Goal: Task Accomplishment & Management: Manage account settings

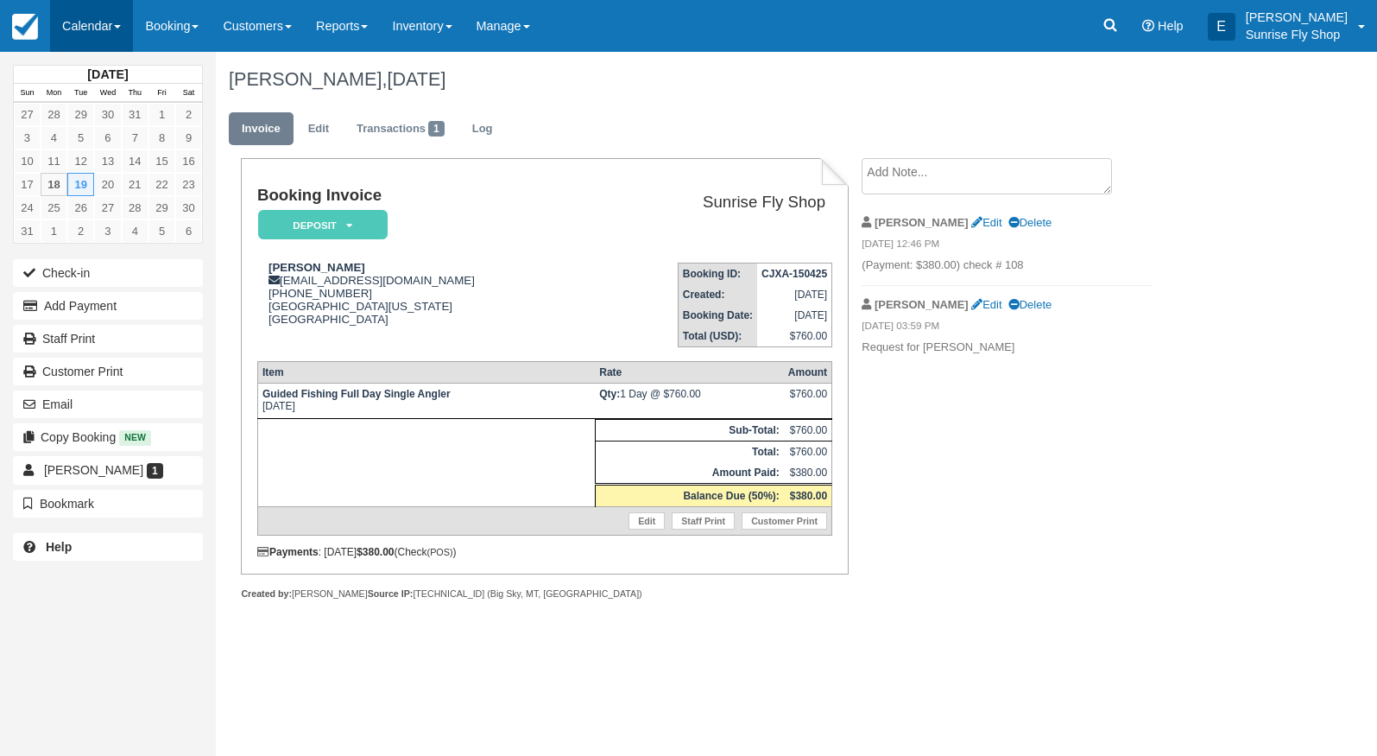
click at [101, 25] on link "Calendar" at bounding box center [91, 26] width 83 height 52
click at [116, 162] on link "Month" at bounding box center [119, 163] width 136 height 36
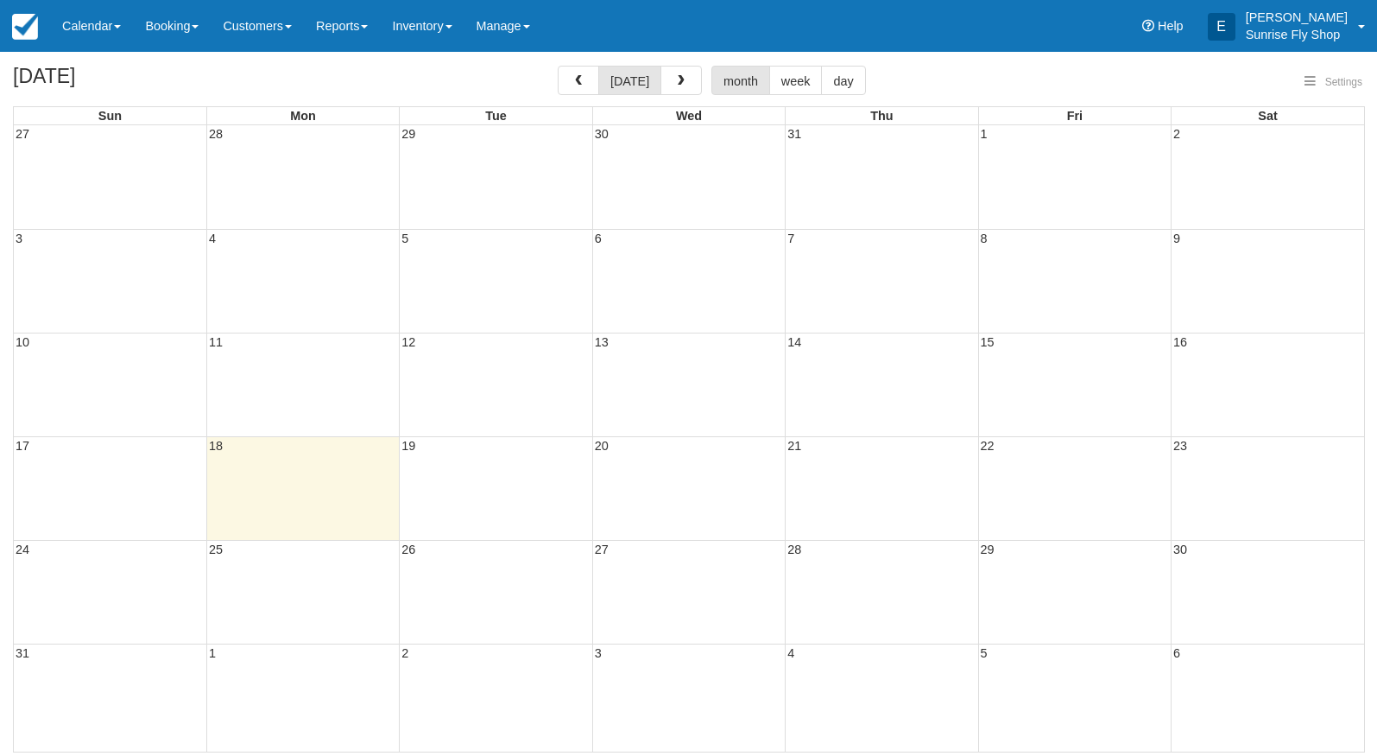
select select
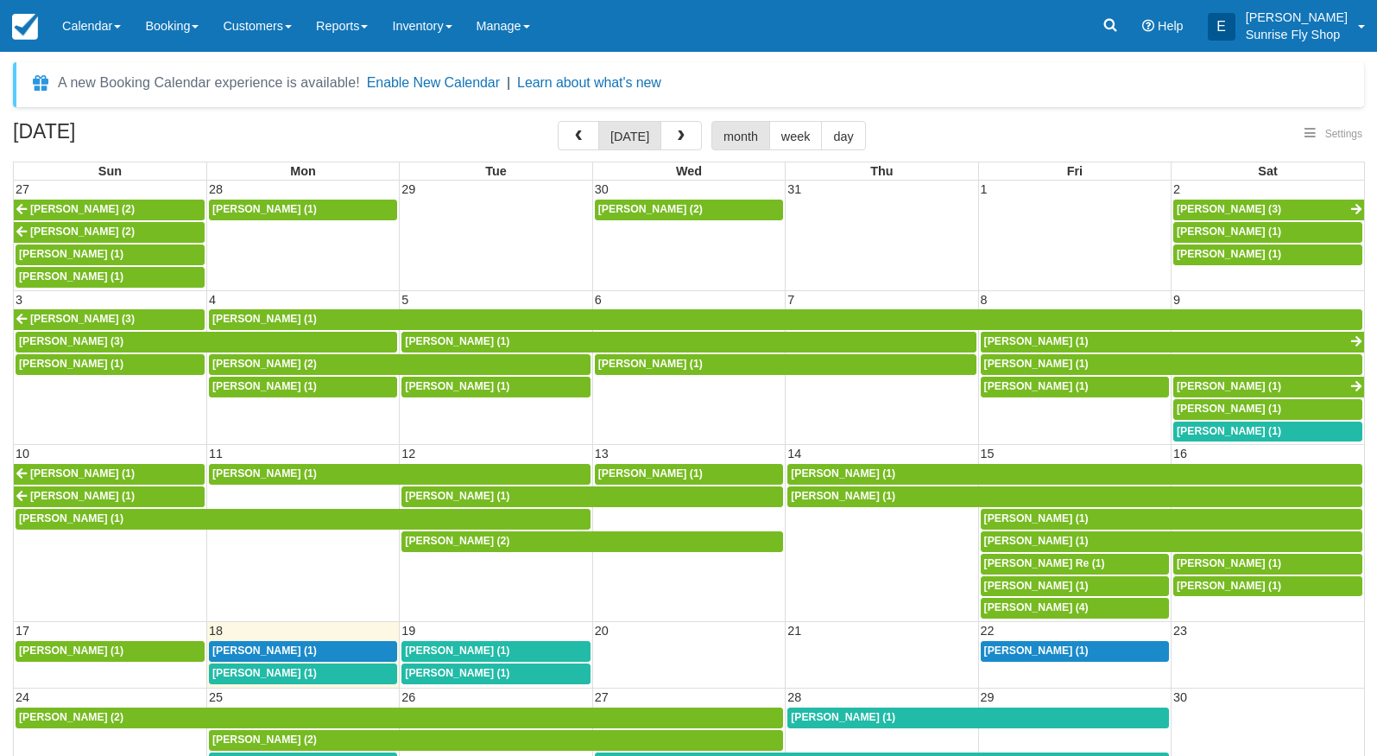
select select
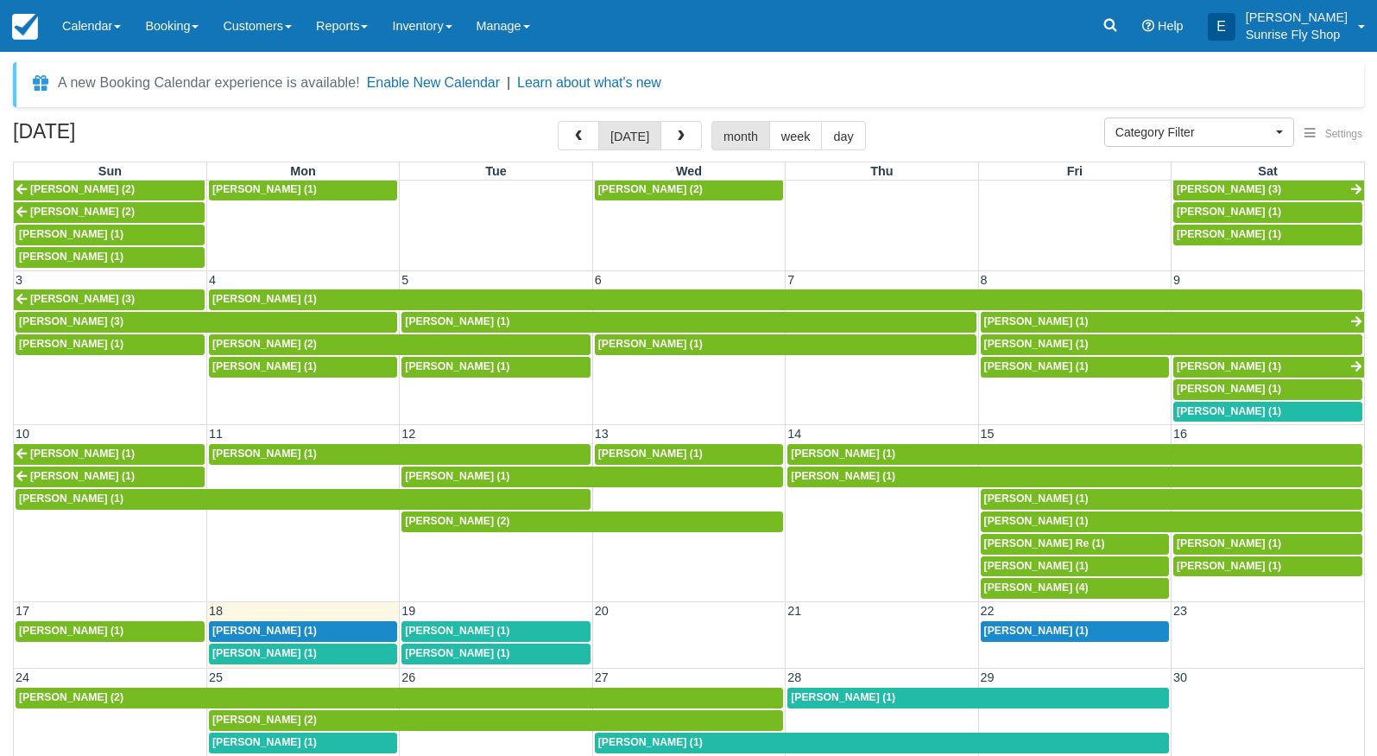
scroll to position [18, 0]
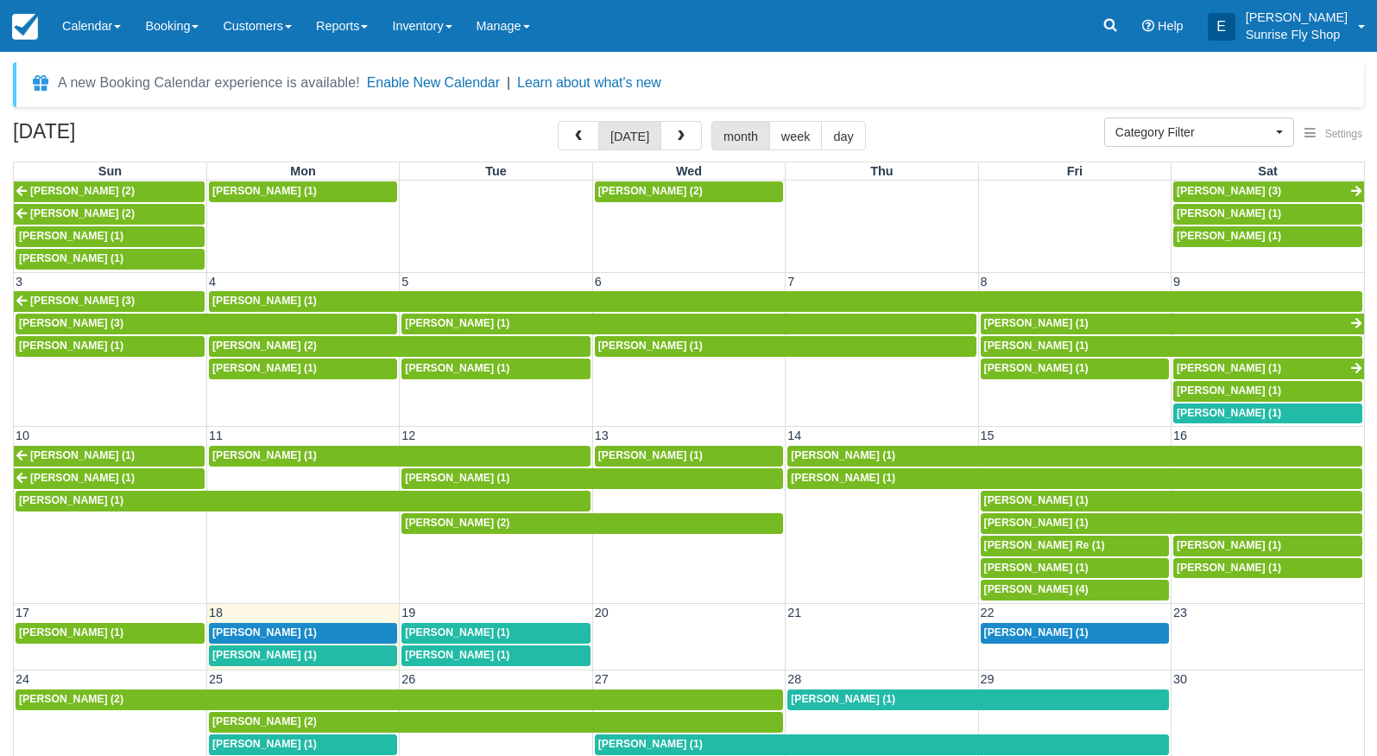
click at [239, 649] on span "[PERSON_NAME] (1)" at bounding box center [264, 655] width 104 height 12
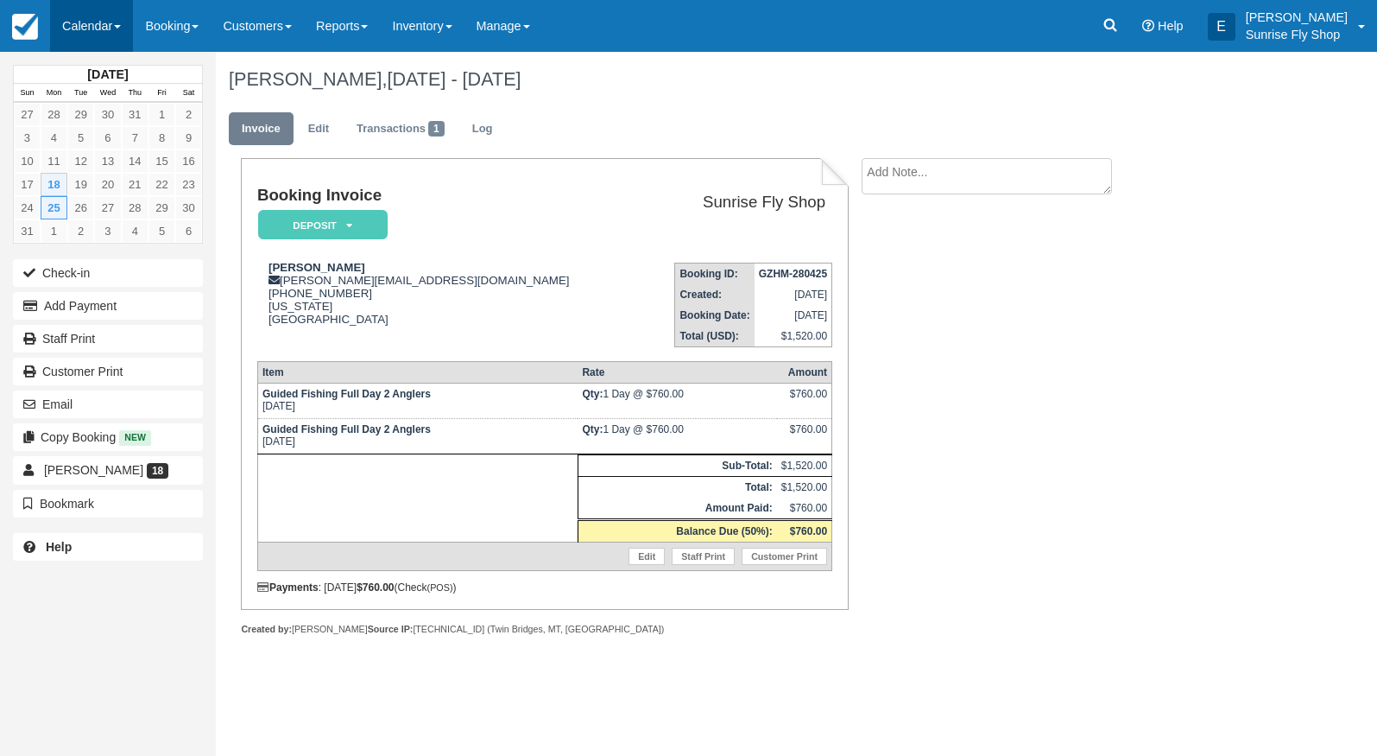
click at [73, 22] on link "Calendar" at bounding box center [91, 26] width 83 height 52
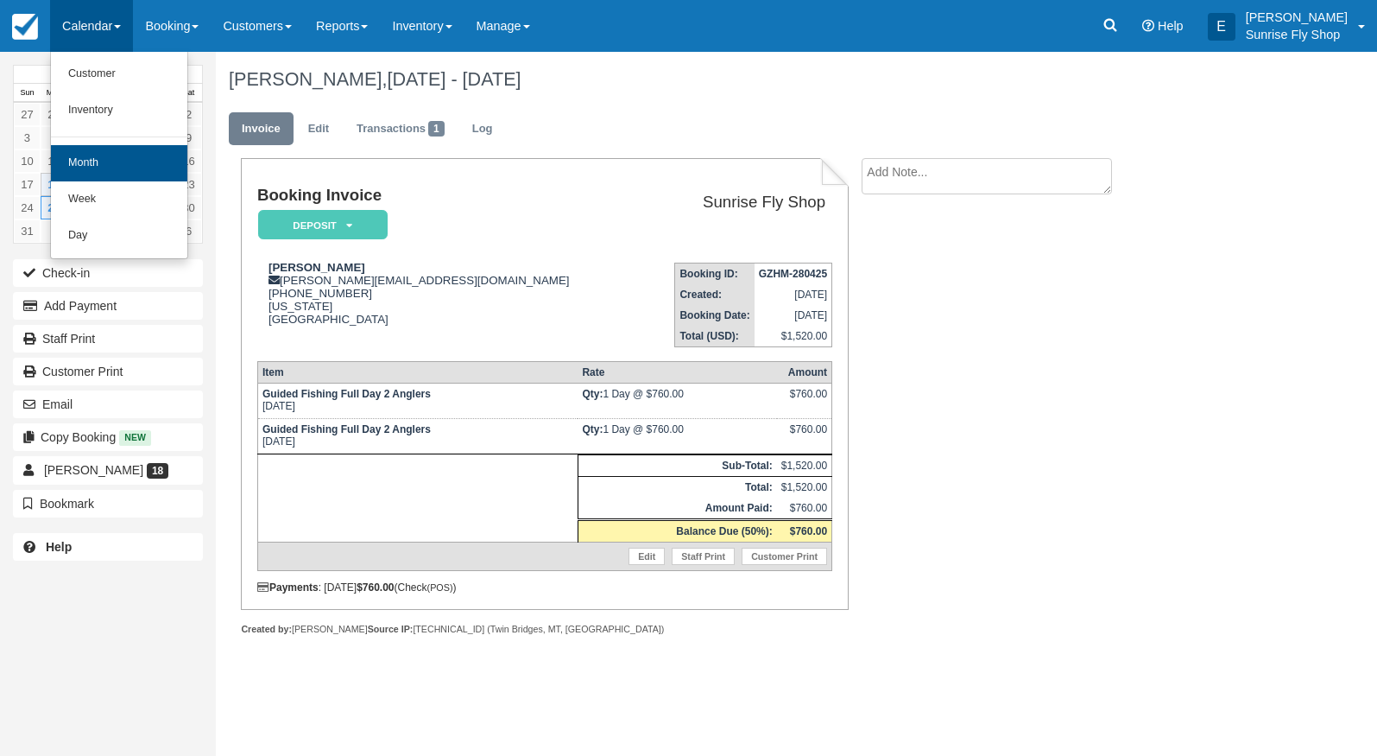
click at [91, 163] on link "Month" at bounding box center [119, 163] width 136 height 36
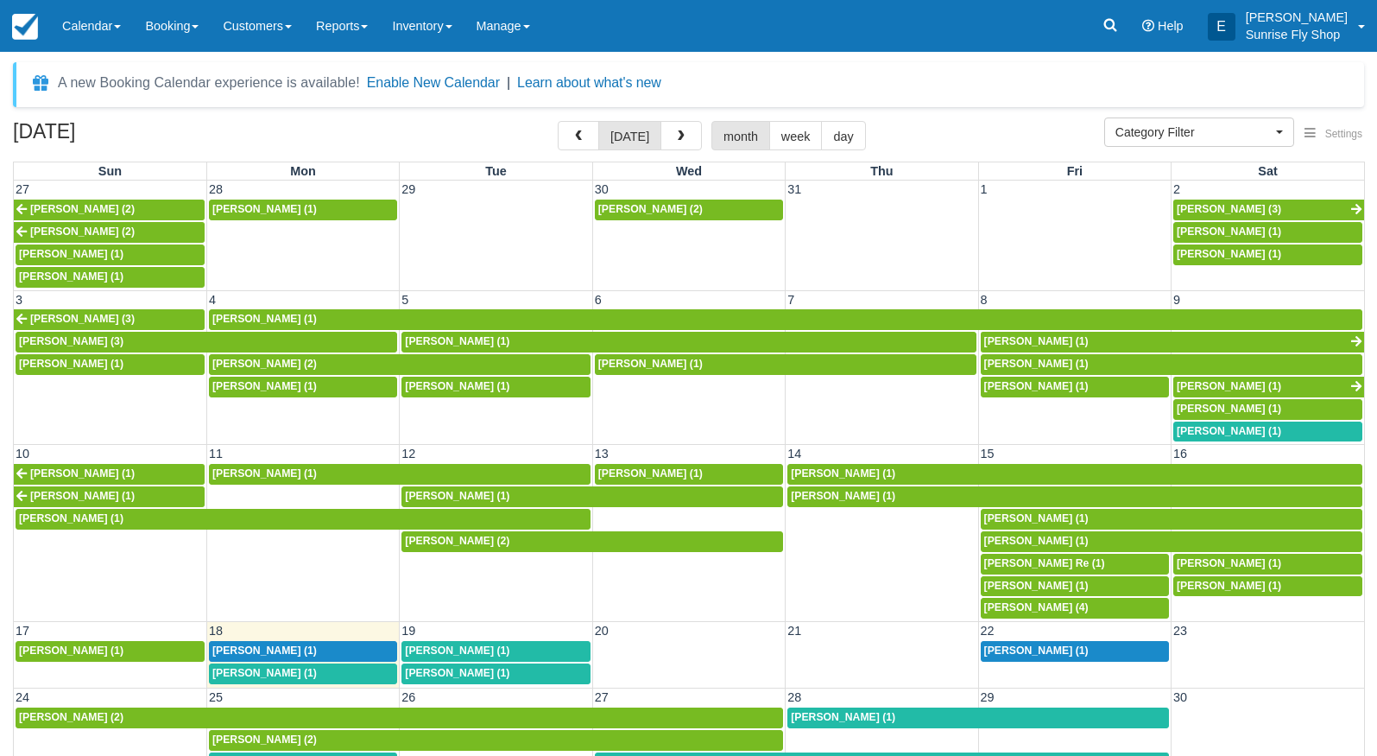
select select
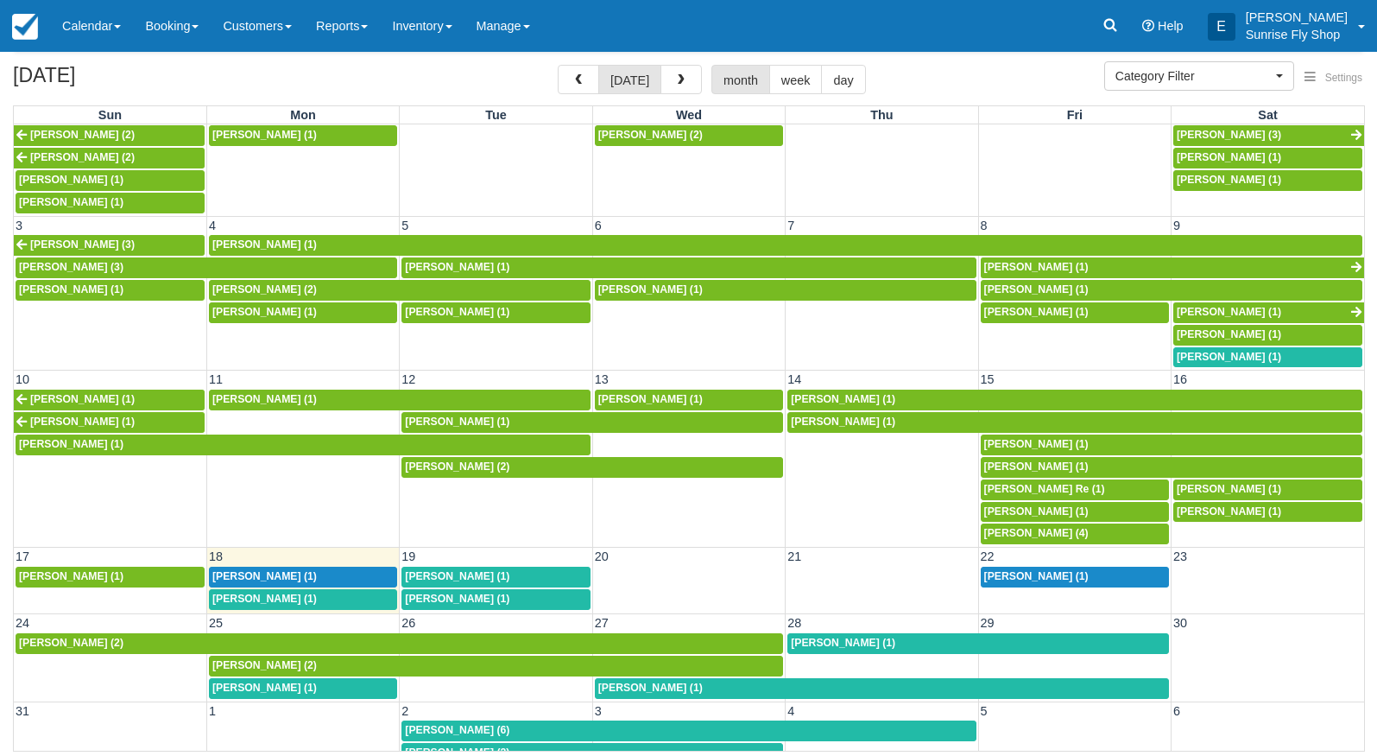
scroll to position [55, 0]
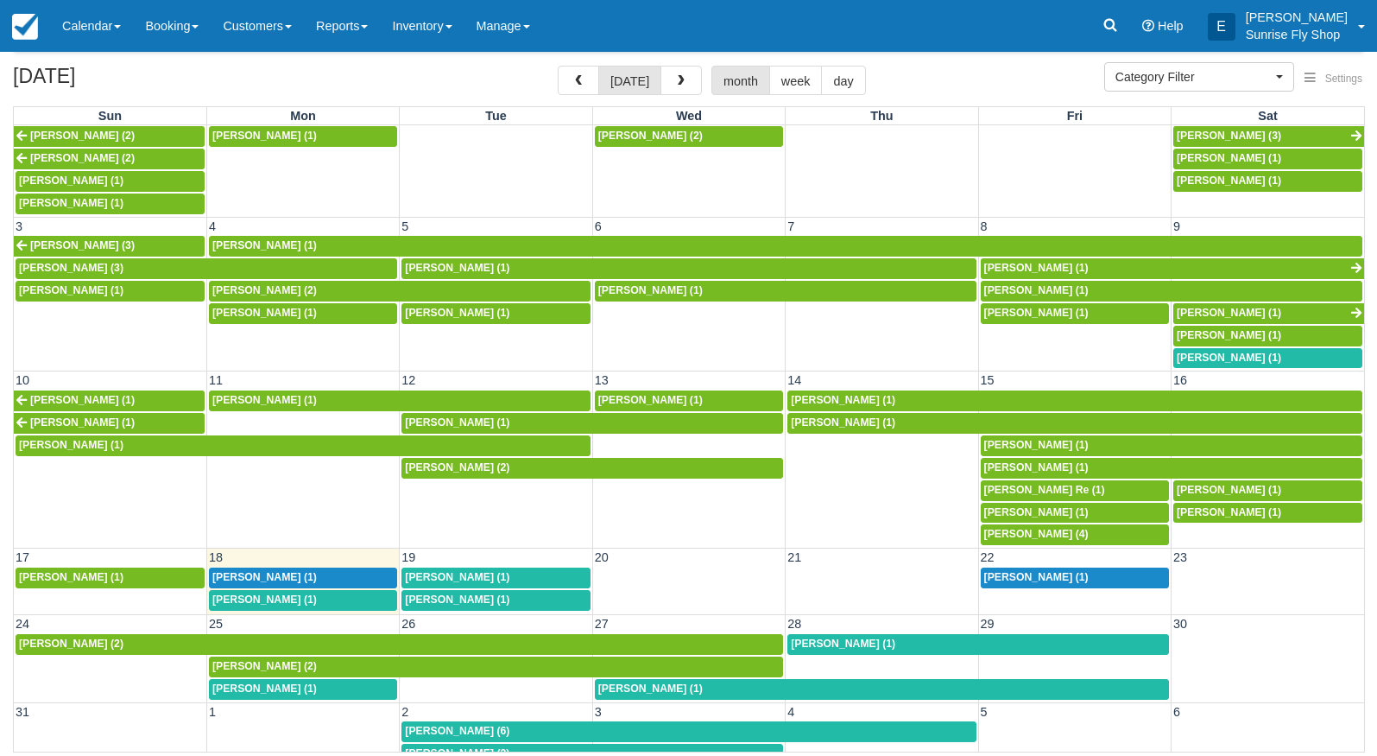
click at [287, 682] on span "Wells Haren (1)" at bounding box center [264, 688] width 104 height 12
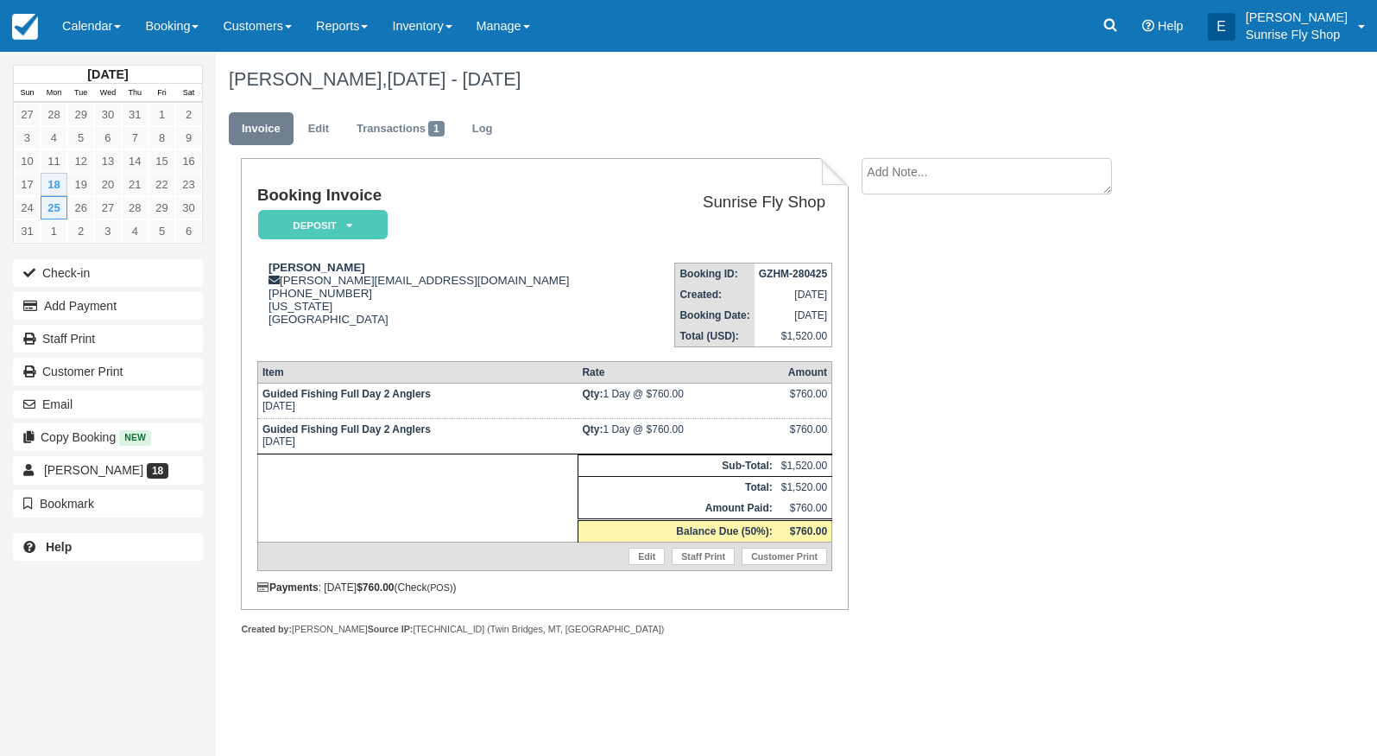
click at [940, 180] on textarea at bounding box center [987, 176] width 250 height 36
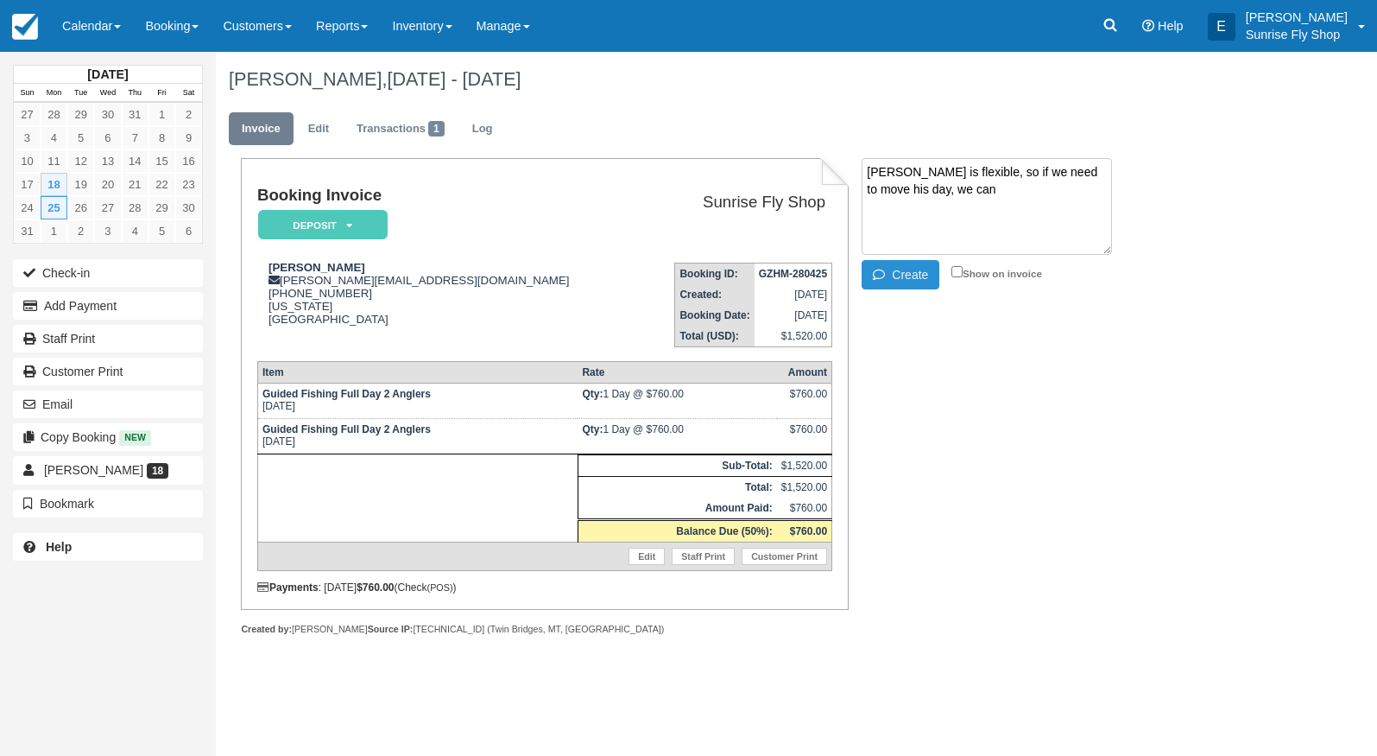
type textarea "Wells is flexible, so if we need to move his day, we can"
click at [883, 278] on icon "button" at bounding box center [882, 275] width 19 height 12
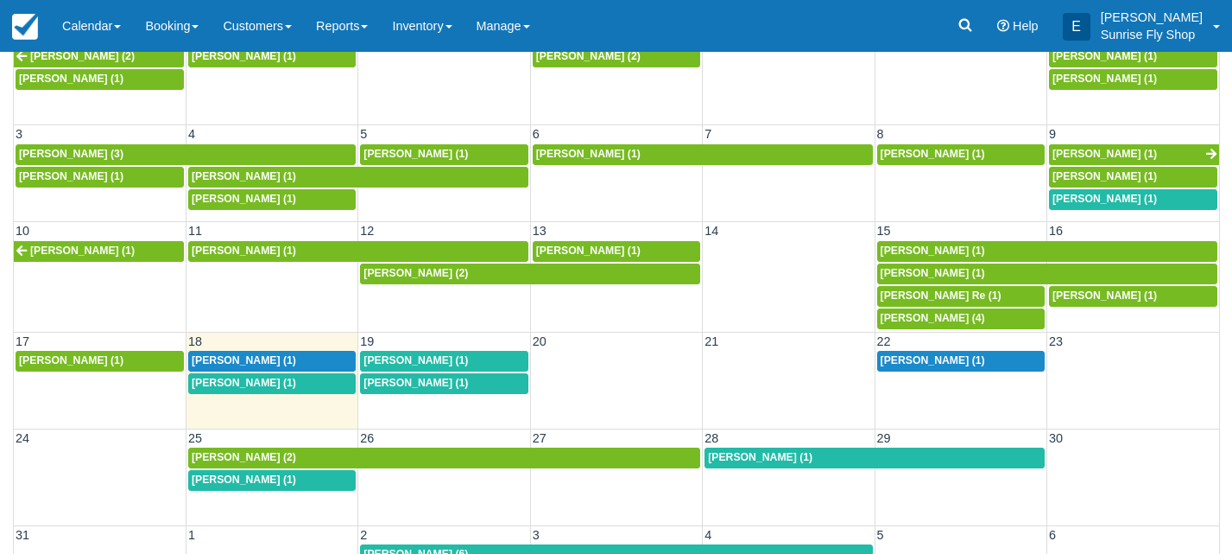
scroll to position [16, 0]
